Goal: Find specific page/section: Find specific page/section

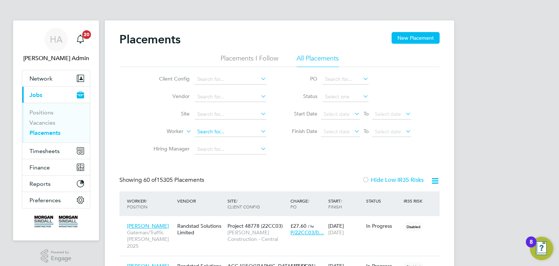
click at [229, 133] on input at bounding box center [231, 132] width 72 height 10
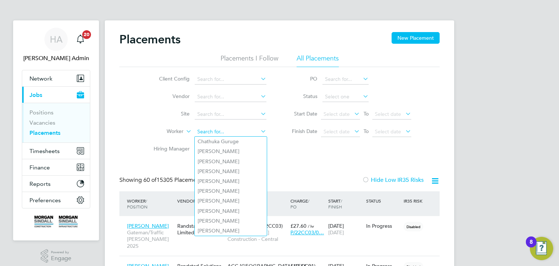
click at [229, 133] on input at bounding box center [231, 132] width 72 height 10
paste input "[PERSON_NAME]"
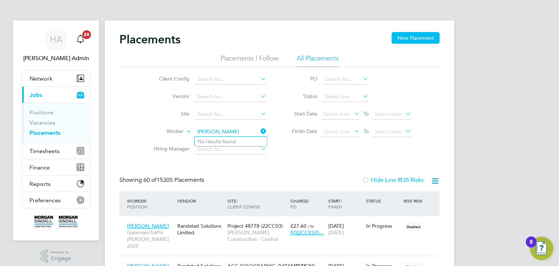
click at [234, 132] on input "[PERSON_NAME]" at bounding box center [231, 132] width 72 height 10
type input "[PERSON_NAME]"
click at [198, 128] on input at bounding box center [231, 132] width 72 height 10
click at [220, 139] on li "[PERSON_NAME]" at bounding box center [231, 142] width 72 height 10
type input "[PERSON_NAME]"
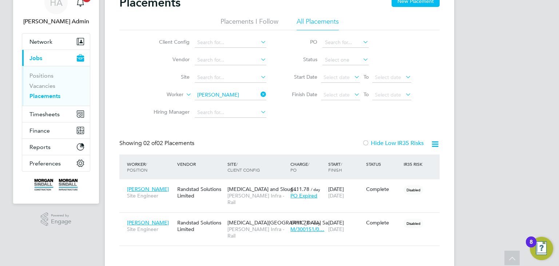
click at [35, 60] on span "Jobs" at bounding box center [35, 58] width 13 height 7
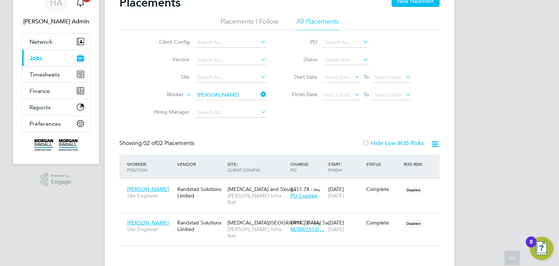
click at [35, 60] on span "Jobs" at bounding box center [35, 58] width 13 height 7
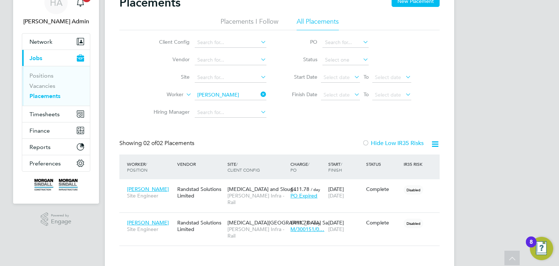
click at [41, 98] on link "Placements" at bounding box center [44, 95] width 31 height 7
